Goal: Find specific page/section: Find specific page/section

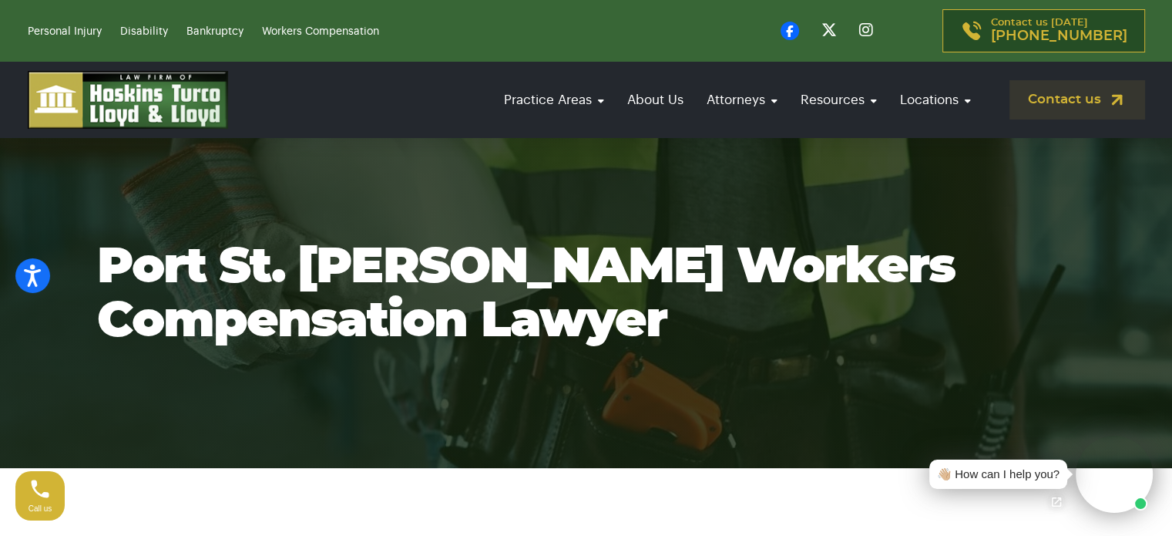
scroll to position [18, 0]
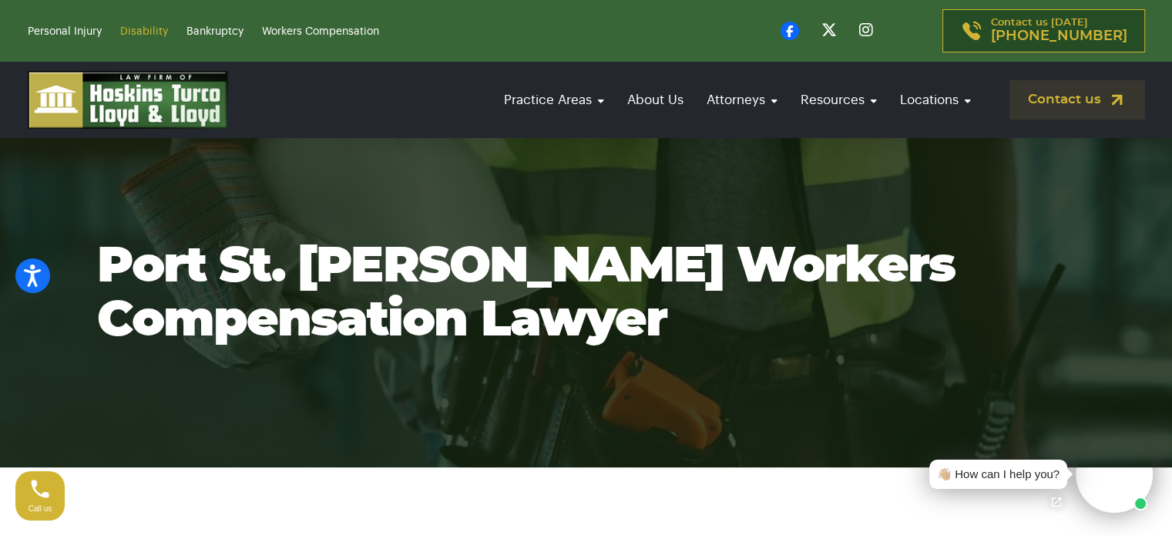
click at [125, 33] on link "Disability" at bounding box center [144, 31] width 48 height 11
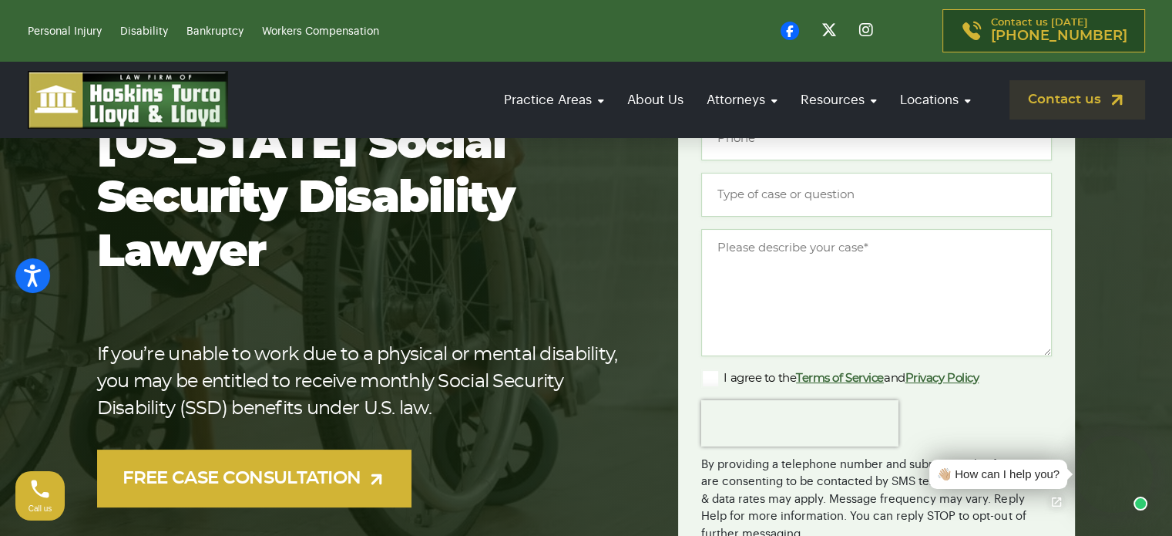
scroll to position [203, 0]
